Goal: Check status: Check status

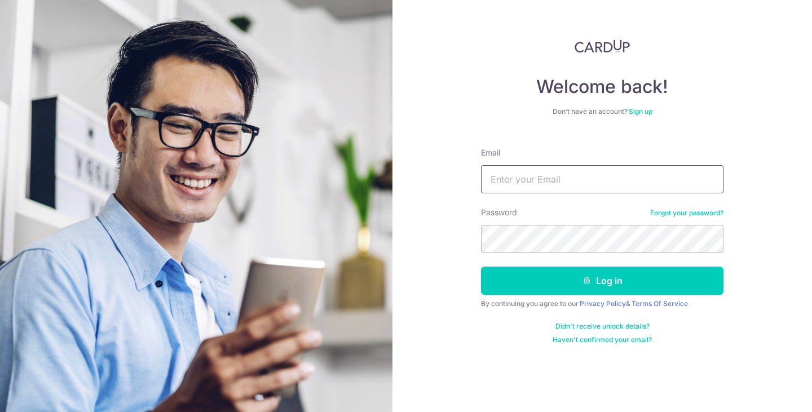
drag, startPoint x: 0, startPoint y: 0, endPoint x: 571, endPoint y: 182, distance: 598.9
click at [571, 182] on input "Email" at bounding box center [602, 179] width 242 height 28
type input "[EMAIL_ADDRESS][DOMAIN_NAME]"
click at [481, 267] on button "Log in" at bounding box center [602, 281] width 242 height 28
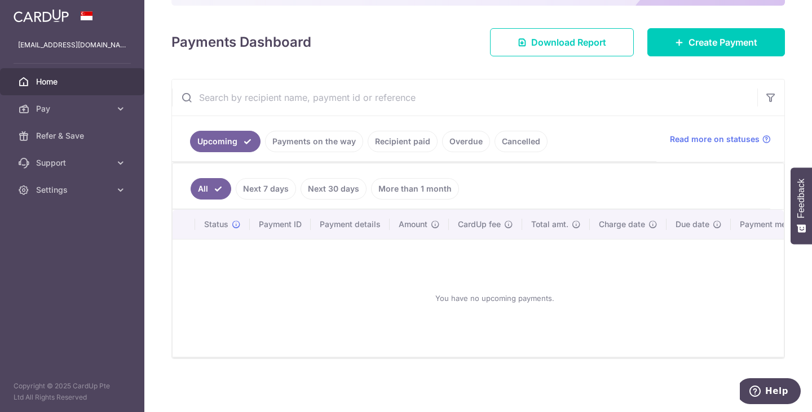
click at [319, 132] on link "Payments on the way" at bounding box center [314, 141] width 98 height 21
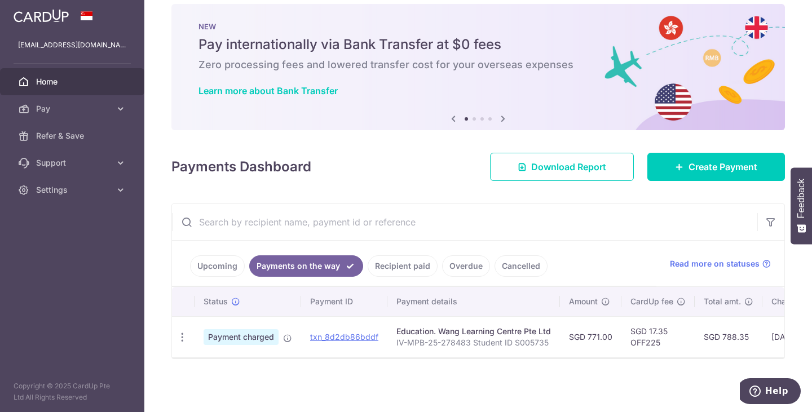
scroll to position [20, 0]
click at [405, 260] on link "Recipient paid" at bounding box center [403, 265] width 70 height 21
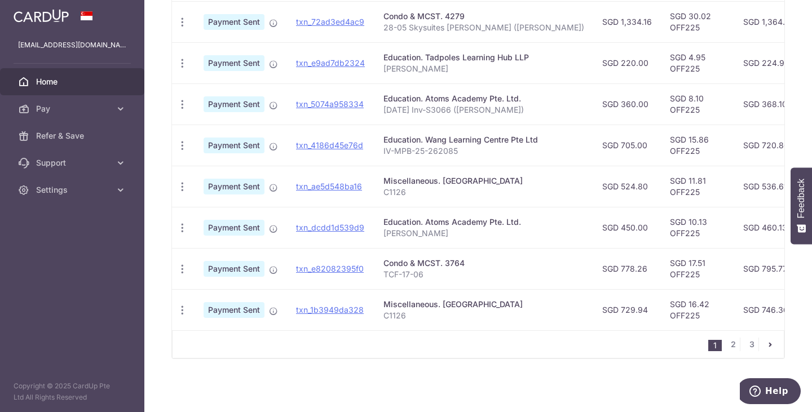
scroll to position [417, 0]
